Goal: Information Seeking & Learning: Learn about a topic

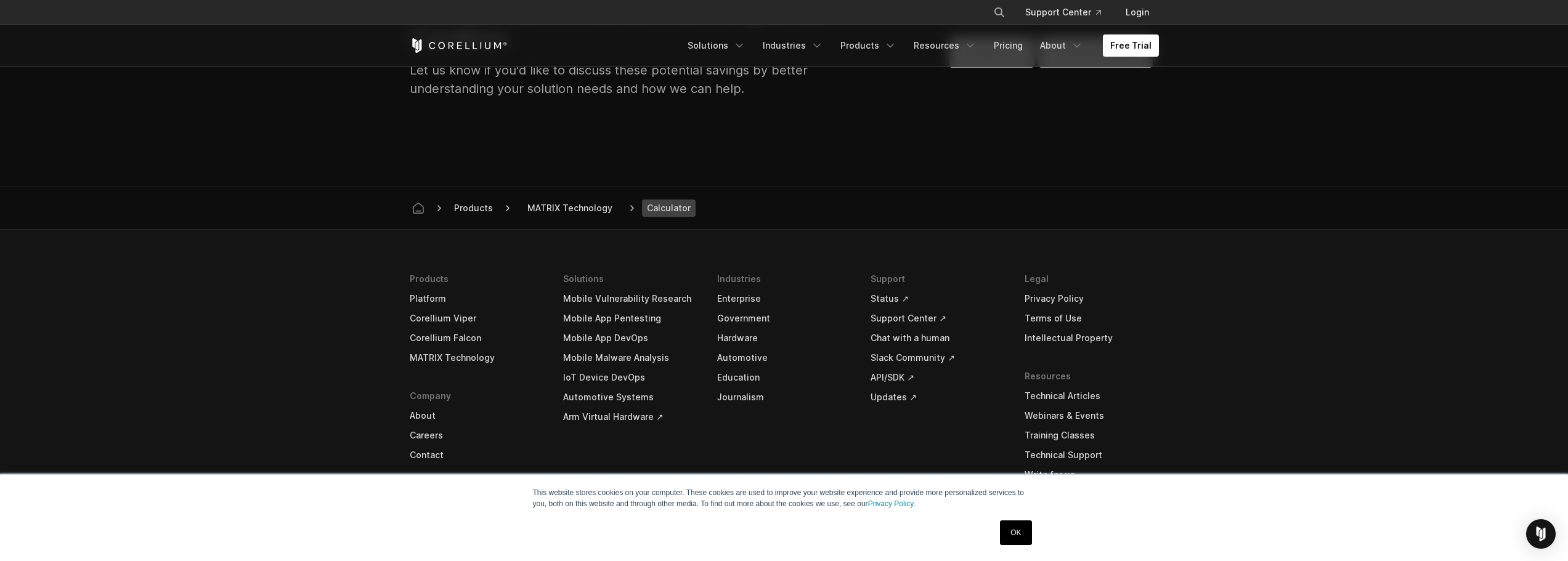
scroll to position [1478, 0]
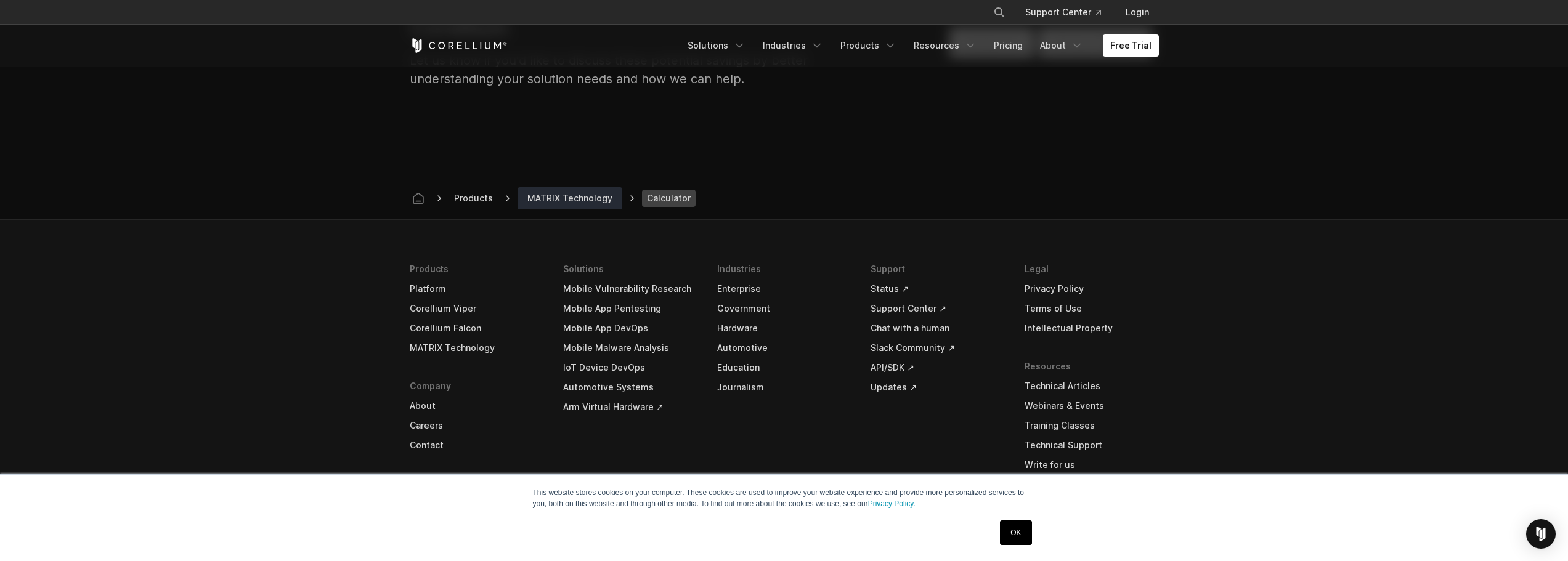
click at [564, 193] on span "MATRIX Technology" at bounding box center [569, 198] width 95 height 17
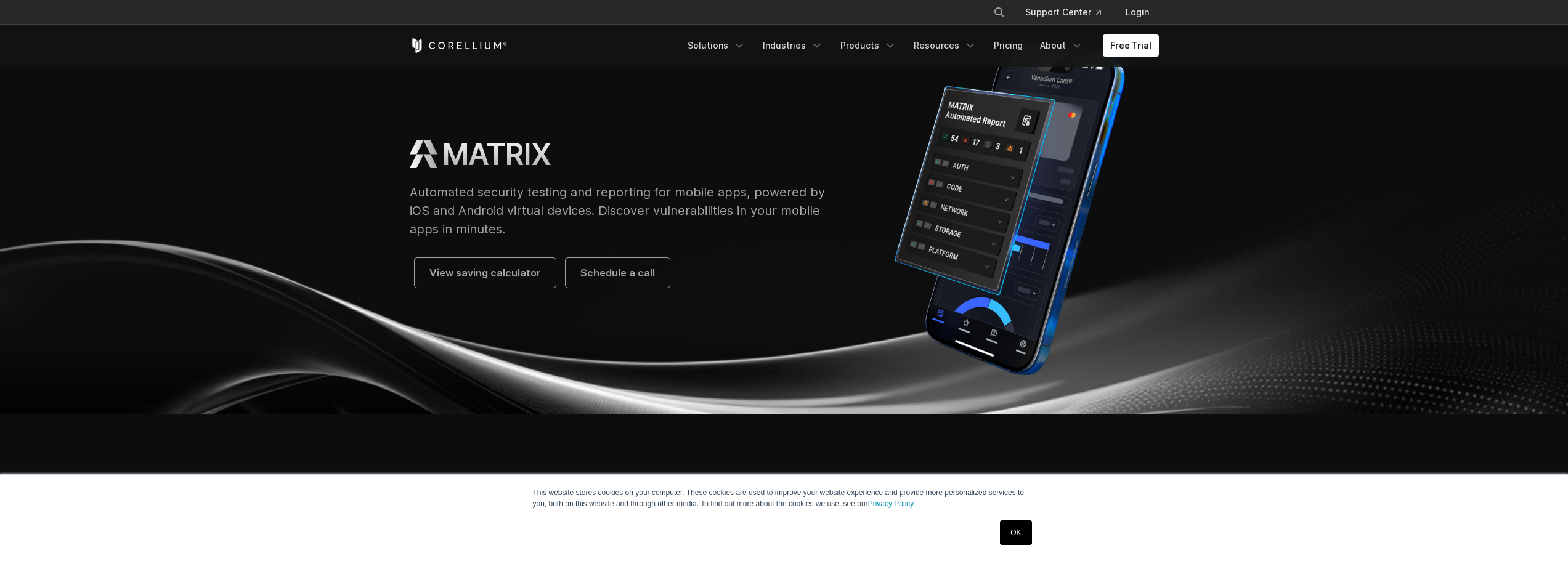
scroll to position [61, 0]
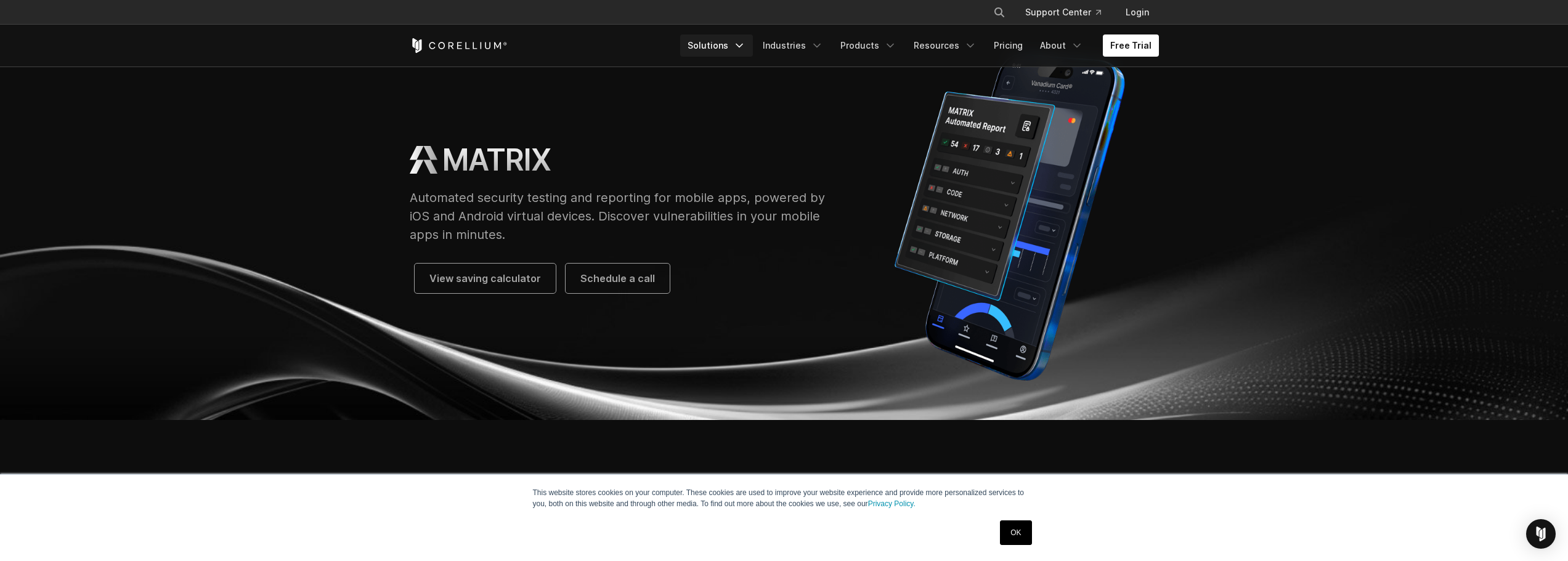
click at [716, 44] on link "Solutions" at bounding box center [716, 45] width 72 height 22
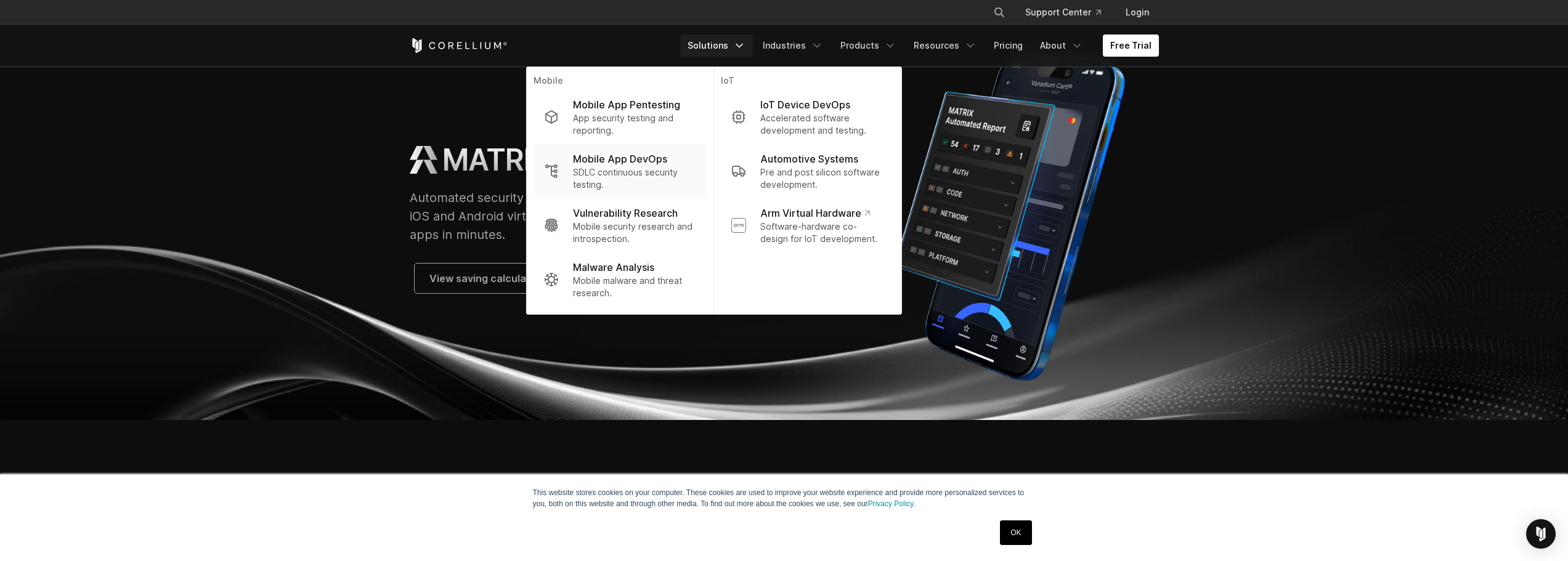
click at [608, 172] on p "SDLC continuous security testing." at bounding box center [634, 178] width 122 height 25
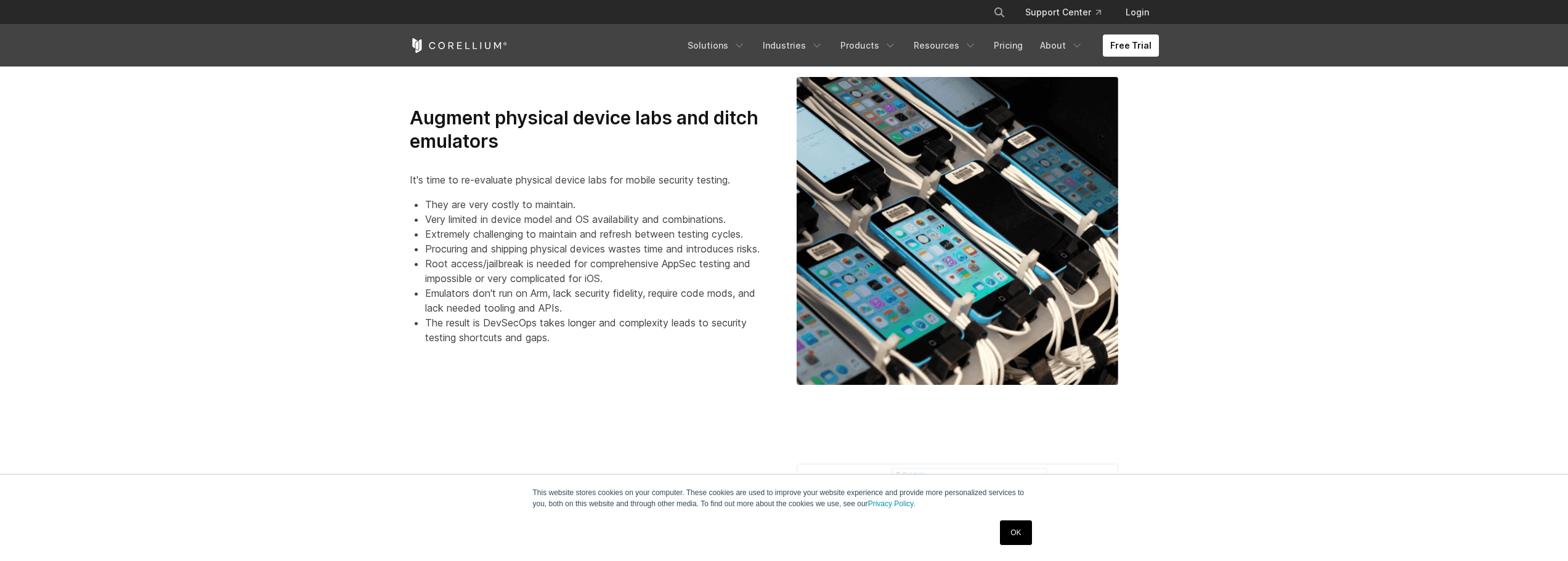
scroll to position [801, 0]
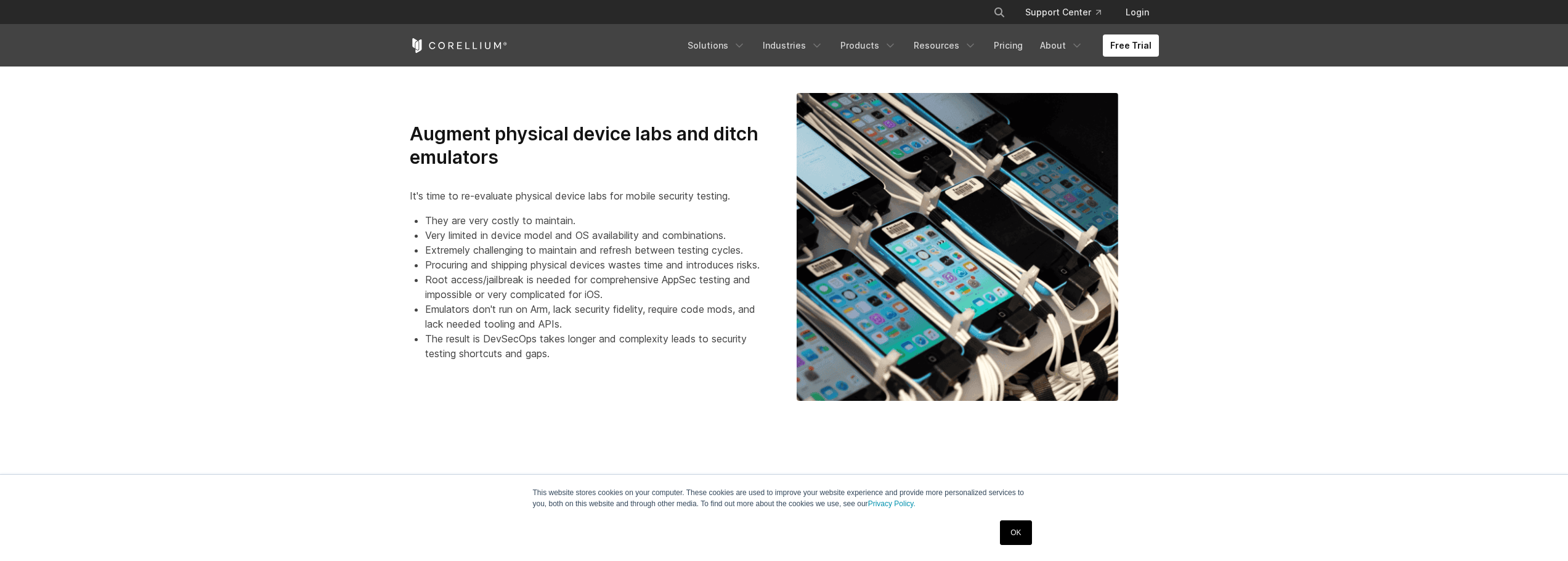
click at [405, 129] on div "Augment physical device labs and ditch emulators It's time to re-evaluate physi…" at bounding box center [591, 246] width 387 height 248
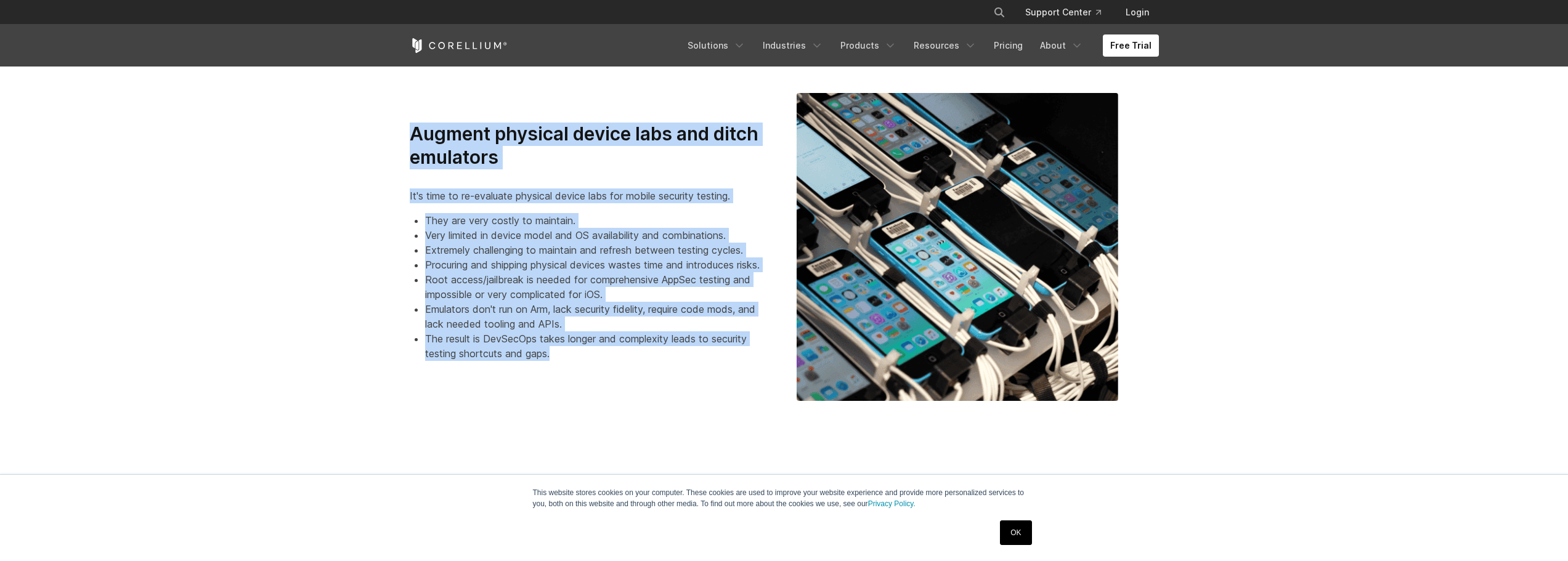
drag, startPoint x: 407, startPoint y: 129, endPoint x: 763, endPoint y: 357, distance: 422.8
click at [763, 357] on div "Augment physical device labs and ditch emulators It's time to re-evaluate physi…" at bounding box center [591, 246] width 387 height 248
copy div "Augment physical device labs and ditch emulators It's time to re-evaluate physi…"
